Goal: Task Accomplishment & Management: Use online tool/utility

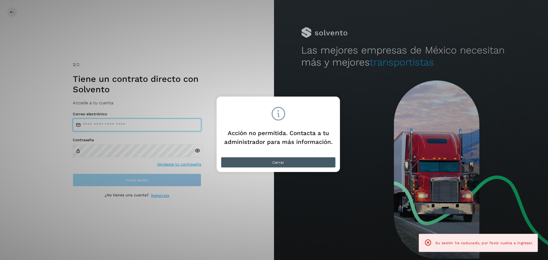
type input "**********"
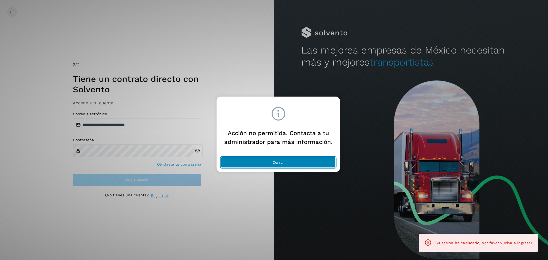
drag, startPoint x: 275, startPoint y: 159, endPoint x: 208, endPoint y: 171, distance: 68.0
click at [275, 159] on button "Cerrar" at bounding box center [278, 162] width 115 height 11
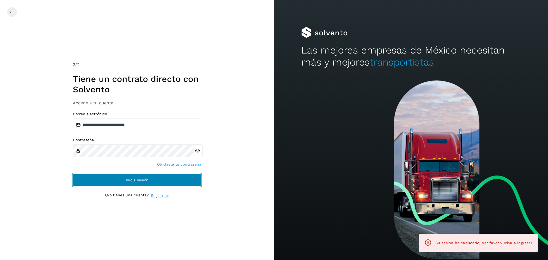
click at [174, 183] on button "Inicia sesión" at bounding box center [137, 180] width 128 height 13
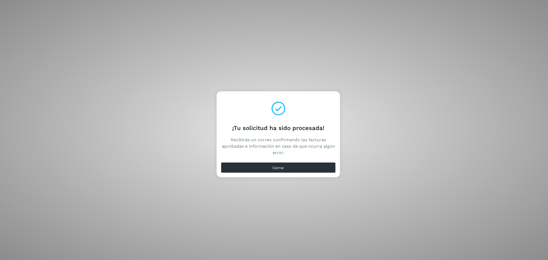
click at [294, 160] on div "Cerrar" at bounding box center [278, 168] width 123 height 17
click at [293, 164] on button "Cerrar" at bounding box center [278, 167] width 115 height 11
